Goal: Contribute content: Contribute content

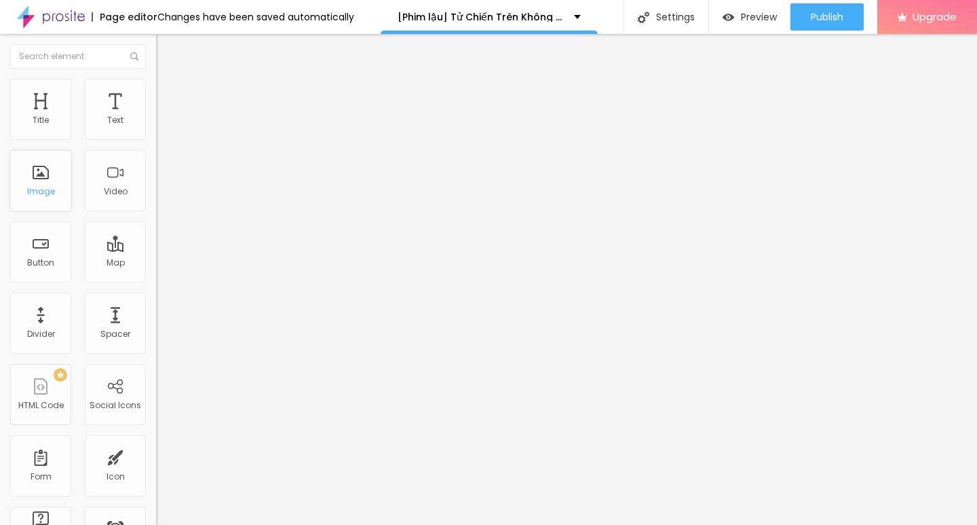
click at [39, 183] on div "Image" at bounding box center [40, 180] width 61 height 61
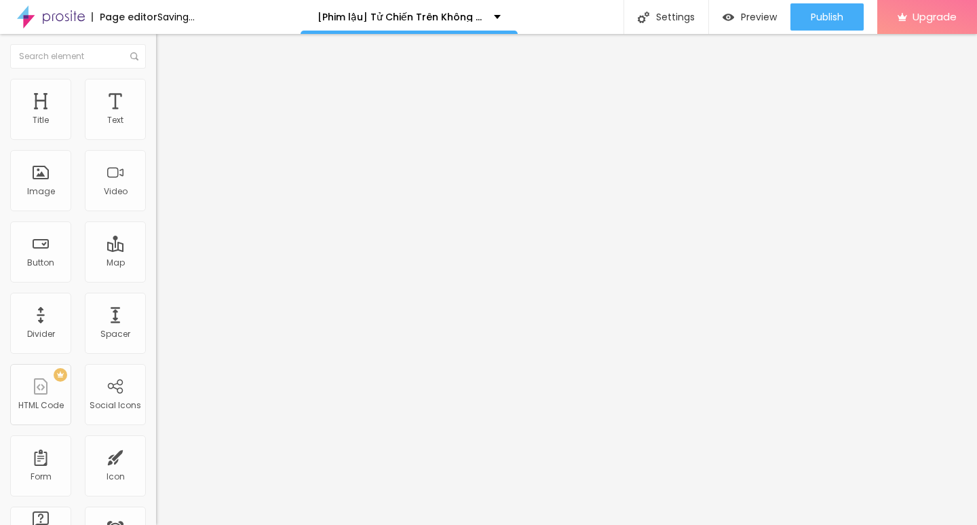
click at [156, 117] on span "Add image" at bounding box center [184, 111] width 56 height 12
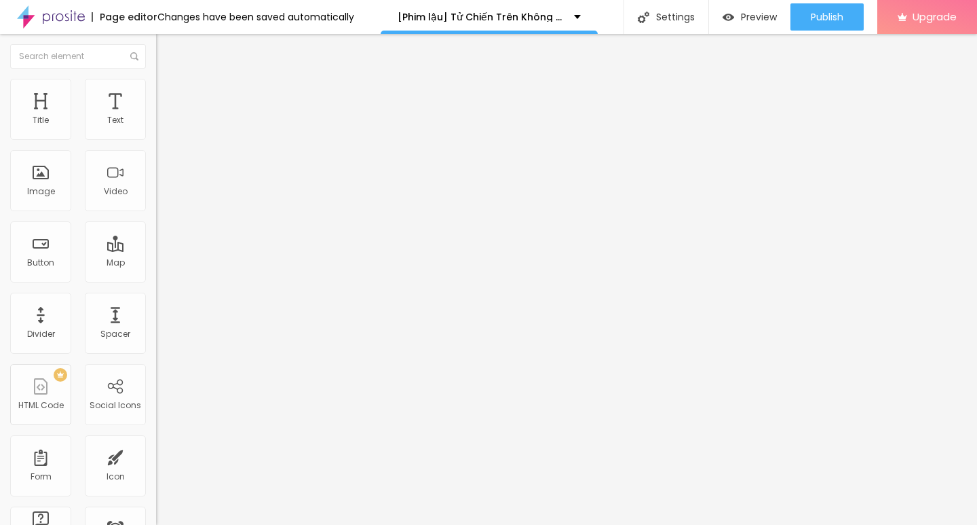
click at [156, 137] on input "text" at bounding box center [237, 131] width 163 height 14
paste input "[Phim lậu] Tử Chiến Trên Không Full HD Vietsub Miễn Phí Online - Motchill"
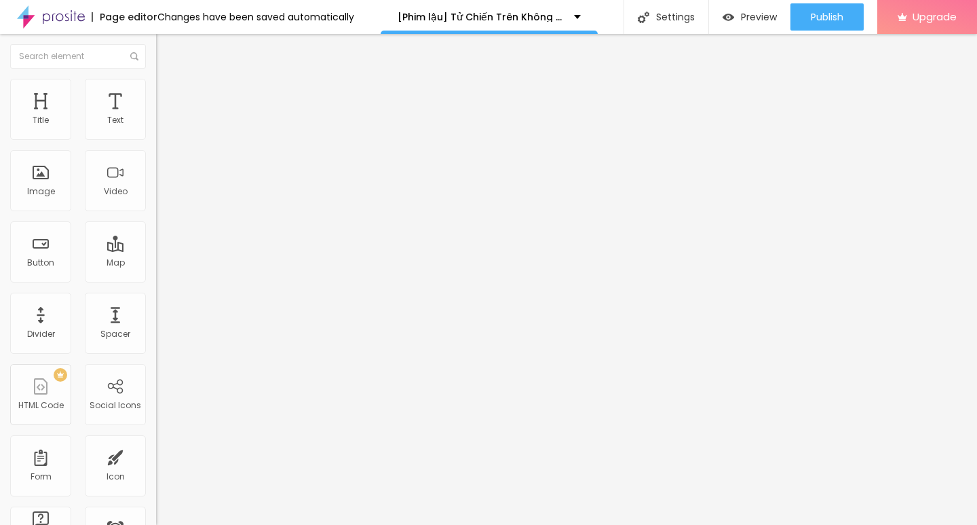
scroll to position [0, 170]
type input "[Phim lậu] Tử Chiến Trên Không Full HD Vietsub Miễn Phí Online - Motchill"
click at [156, 278] on input "https://" at bounding box center [237, 272] width 163 height 14
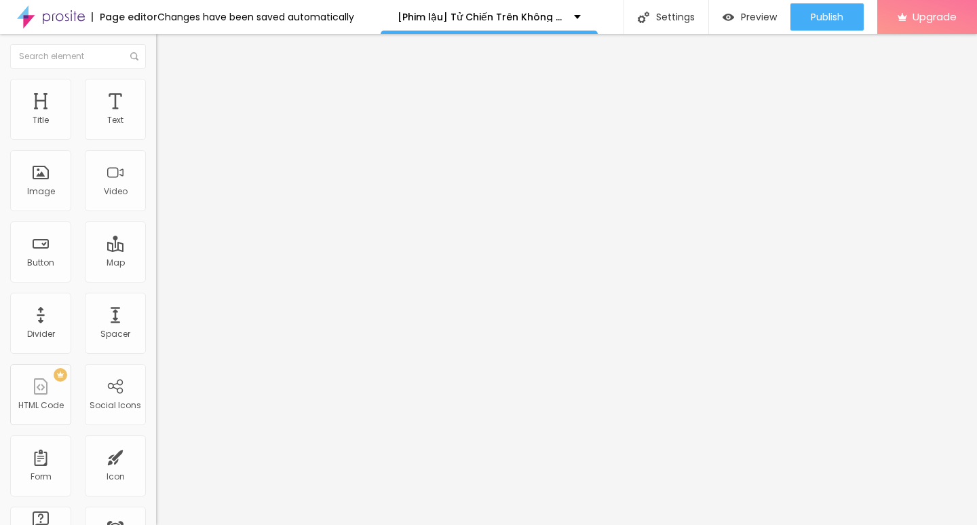
click at [156, 278] on input "https://" at bounding box center [237, 272] width 163 height 14
paste input "[DOMAIN_NAME][URL]"
type input "[URL][DOMAIN_NAME]"
click at [156, 79] on li "Style" at bounding box center [234, 86] width 156 height 14
click at [156, 92] on li "Advanced" at bounding box center [234, 99] width 156 height 14
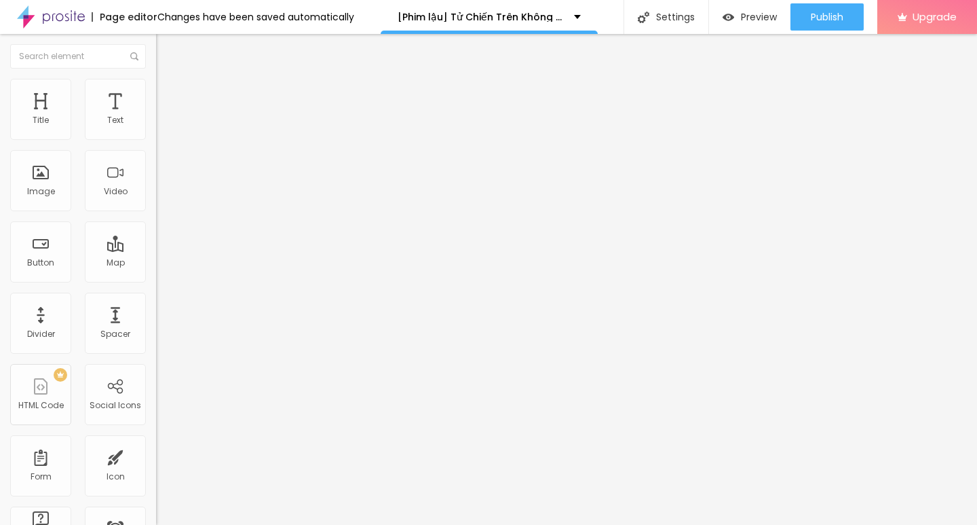
click at [156, 81] on img at bounding box center [162, 85] width 12 height 12
click at [156, 364] on button "button" at bounding box center [165, 371] width 19 height 14
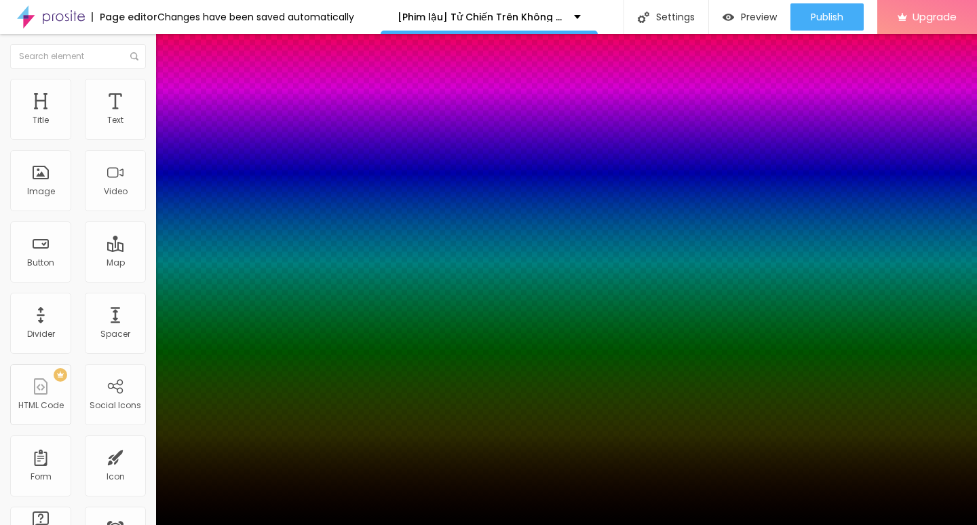
click at [131, 524] on div at bounding box center [488, 525] width 977 height 0
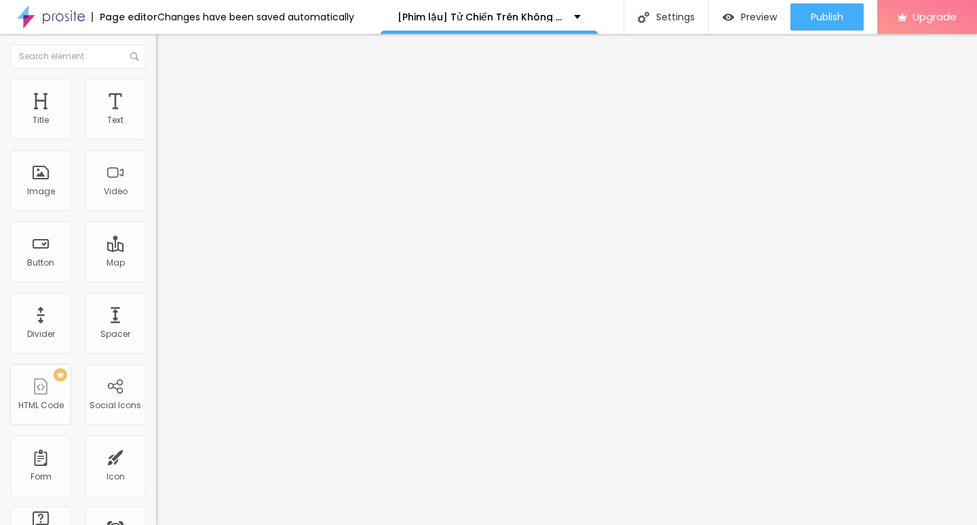
click at [156, 74] on li "Content" at bounding box center [234, 72] width 156 height 14
click at [156, 212] on span "Original" at bounding box center [172, 207] width 33 height 12
click at [156, 221] on span "Cinema" at bounding box center [173, 215] width 34 height 12
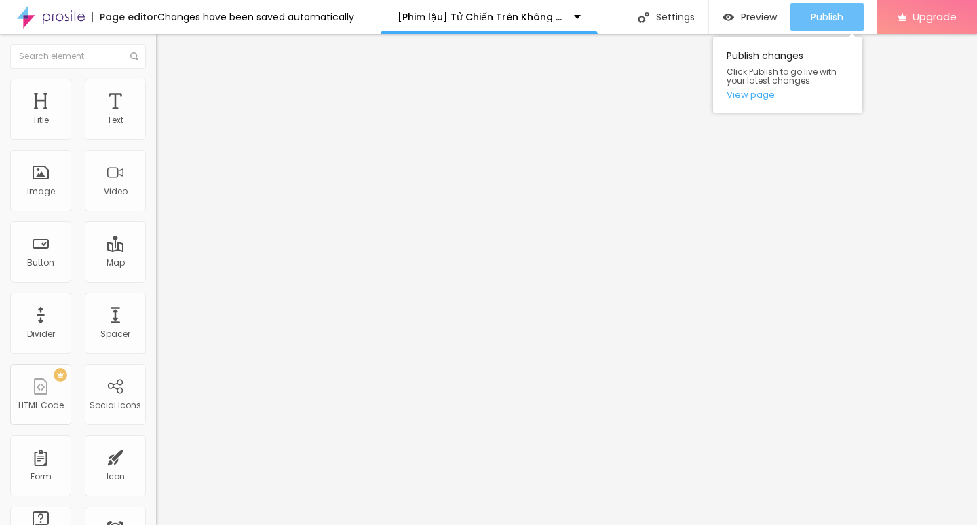
click at [807, 12] on button "Publish" at bounding box center [827, 16] width 73 height 27
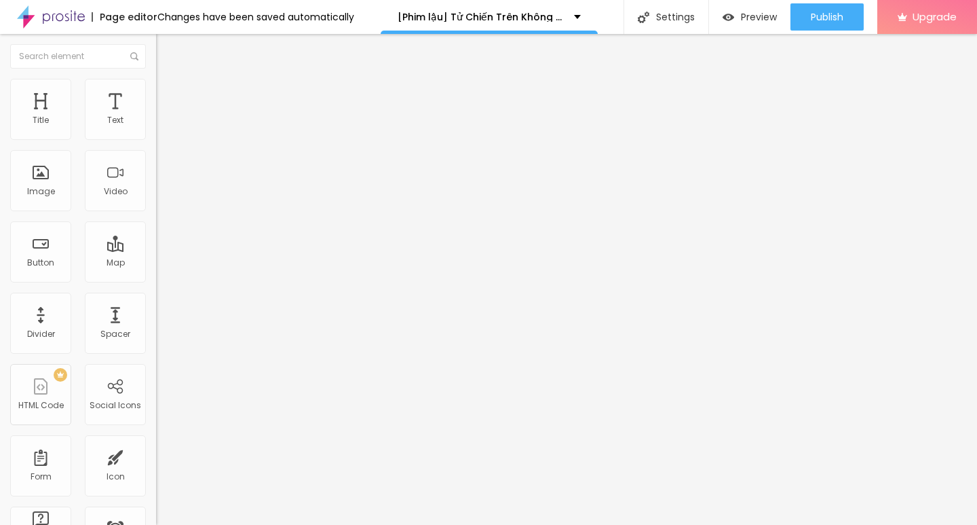
click at [166, 45] on img "button" at bounding box center [171, 49] width 11 height 11
click at [95, 120] on div "Text" at bounding box center [115, 109] width 61 height 61
click at [156, 128] on input "Click me" at bounding box center [237, 121] width 163 height 14
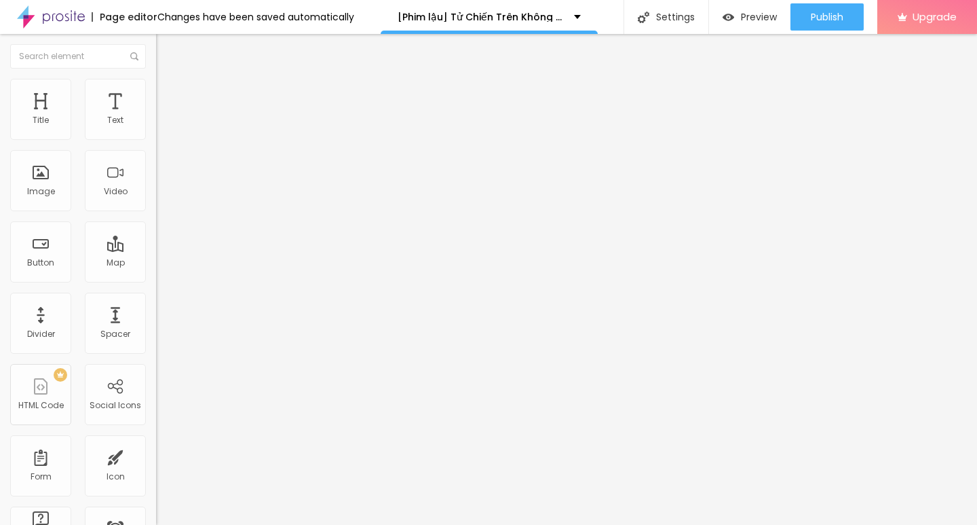
click at [156, 128] on input "Click me" at bounding box center [237, 121] width 163 height 14
paste input "▶️ Xem Phim ➤➤ Tử Chiến Trên Không (2025) Vietsub Full [HD]"
type input "▶️ Xem Phim ➤➤ Tử Chiến Trên Không (2025) Vietsub Full [HD]"
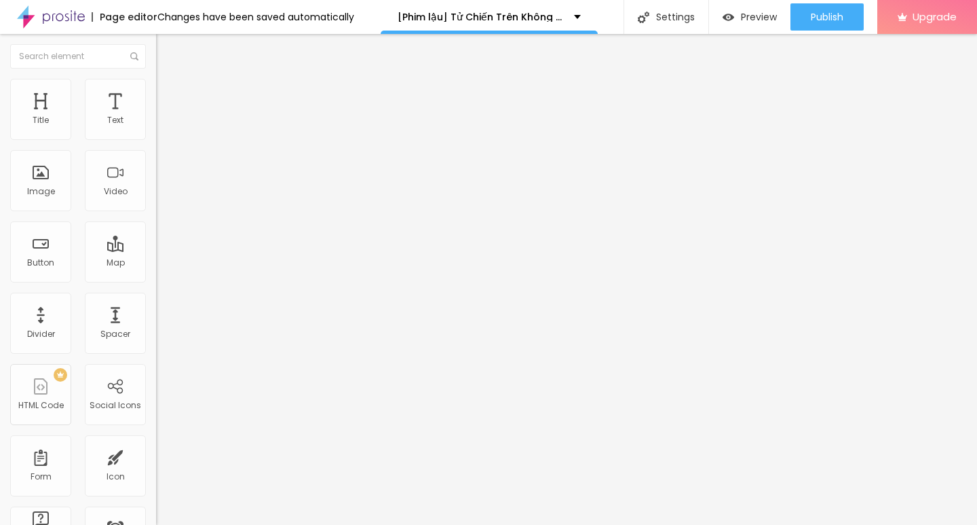
click at [156, 271] on input "https://" at bounding box center [237, 273] width 163 height 14
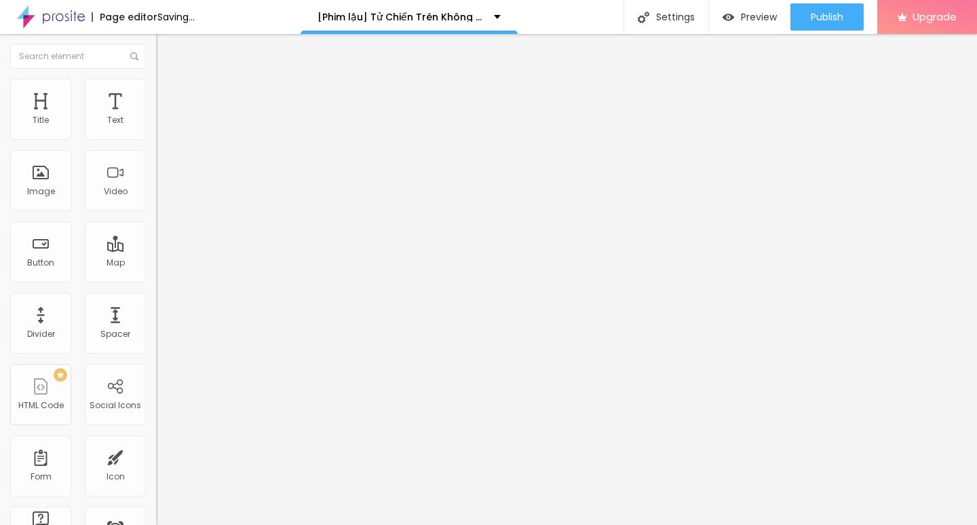
type input "[URL][DOMAIN_NAME]"
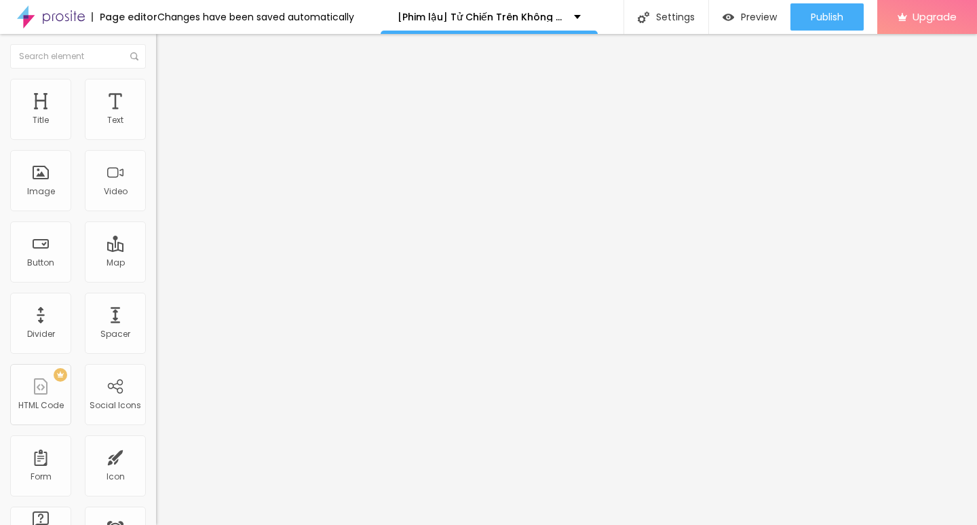
click at [156, 162] on img at bounding box center [161, 158] width 10 height 10
click at [156, 297] on div at bounding box center [234, 297] width 156 height 0
click at [156, 242] on div at bounding box center [234, 246] width 156 height 8
click at [156, 128] on input "Click me" at bounding box center [237, 121] width 163 height 14
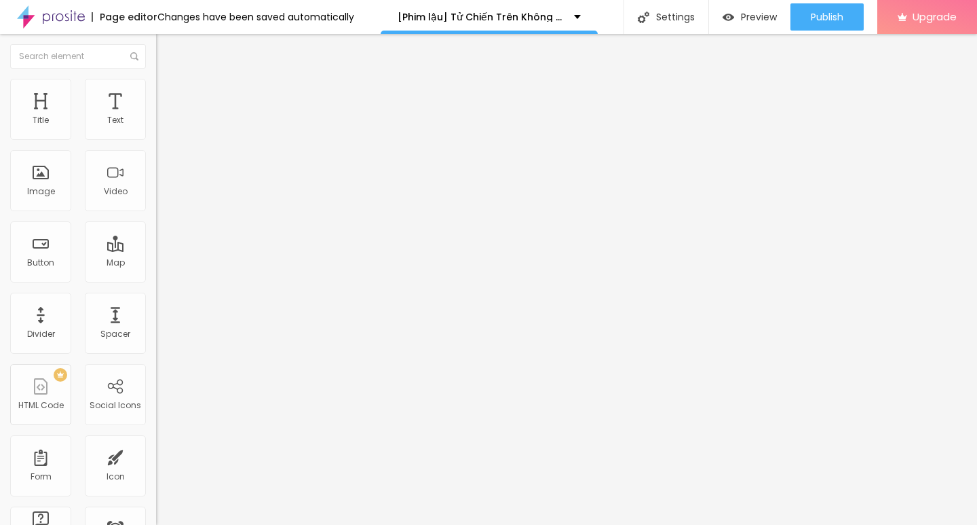
click at [156, 128] on input "Click me" at bounding box center [237, 121] width 163 height 14
click at [156, 128] on input "text" at bounding box center [237, 121] width 163 height 14
type input "▶️ Xem Phim ➤➤ Tử Chiến Trên Không (2025) Vietsub Full [HD]"
click at [156, 280] on input "https://" at bounding box center [237, 273] width 163 height 14
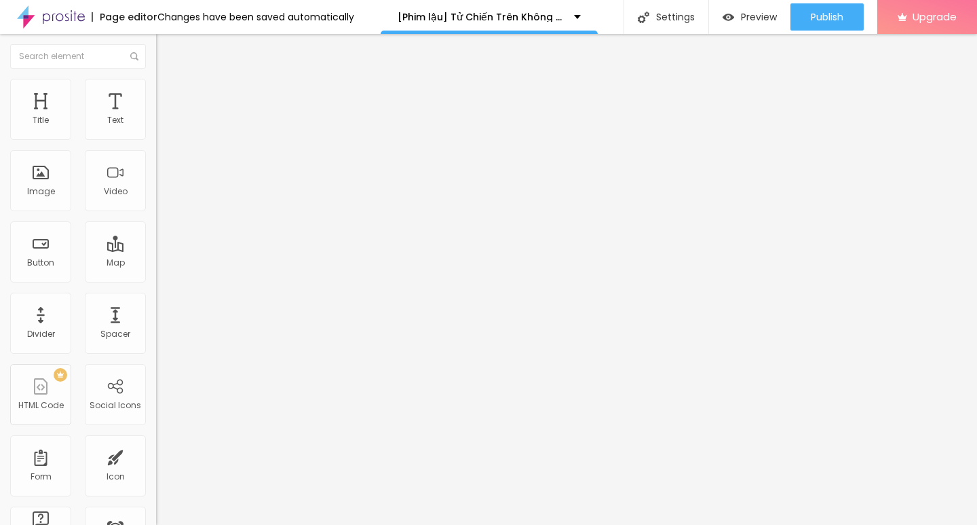
type input "[URL][DOMAIN_NAME]"
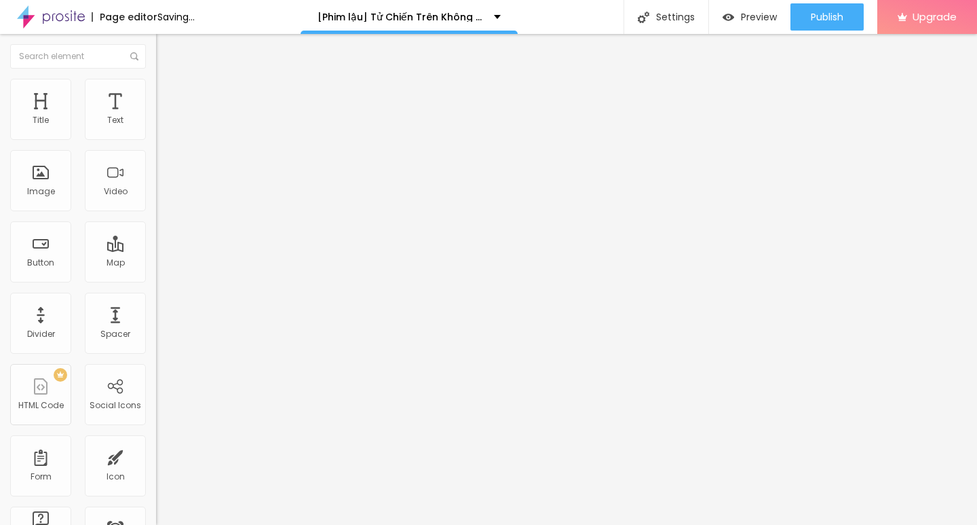
click at [156, 303] on div "Text ▶️ Xem Phim ➤➤ Tử Chiến Trên Không (2025) Vietsub Full [HD] Align Size Def…" at bounding box center [234, 204] width 156 height 197
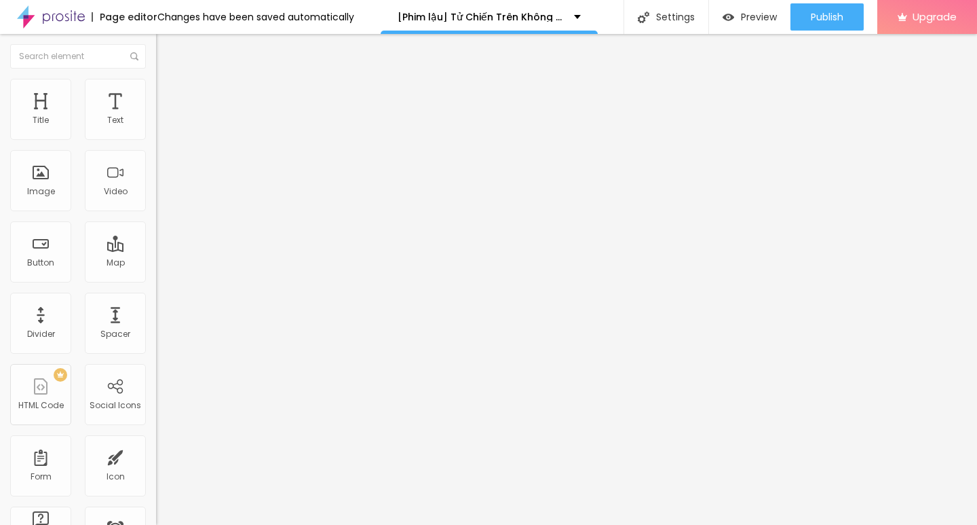
click at [156, 303] on div "Open in new tab" at bounding box center [234, 300] width 156 height 7
click at [156, 162] on img at bounding box center [161, 158] width 10 height 10
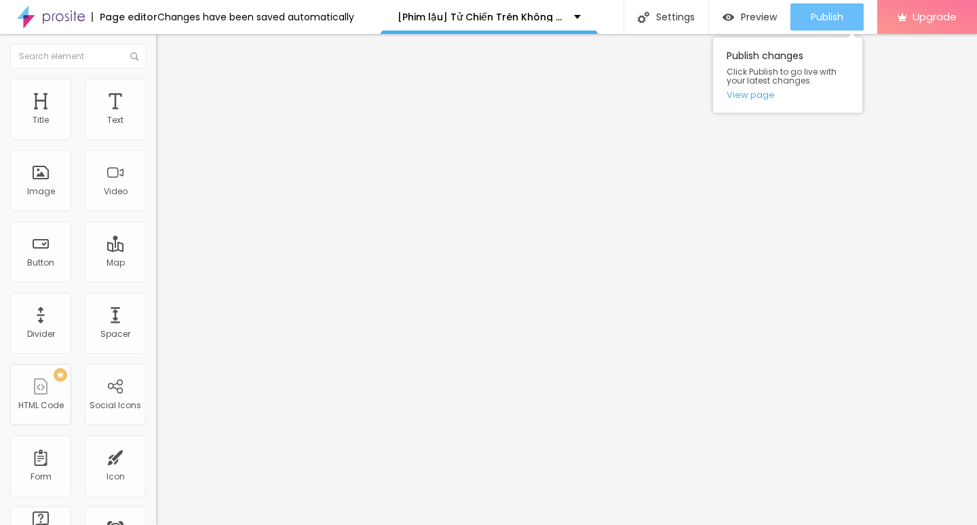
click at [829, 18] on span "Publish" at bounding box center [827, 17] width 33 height 11
